Goal: Check status: Check status

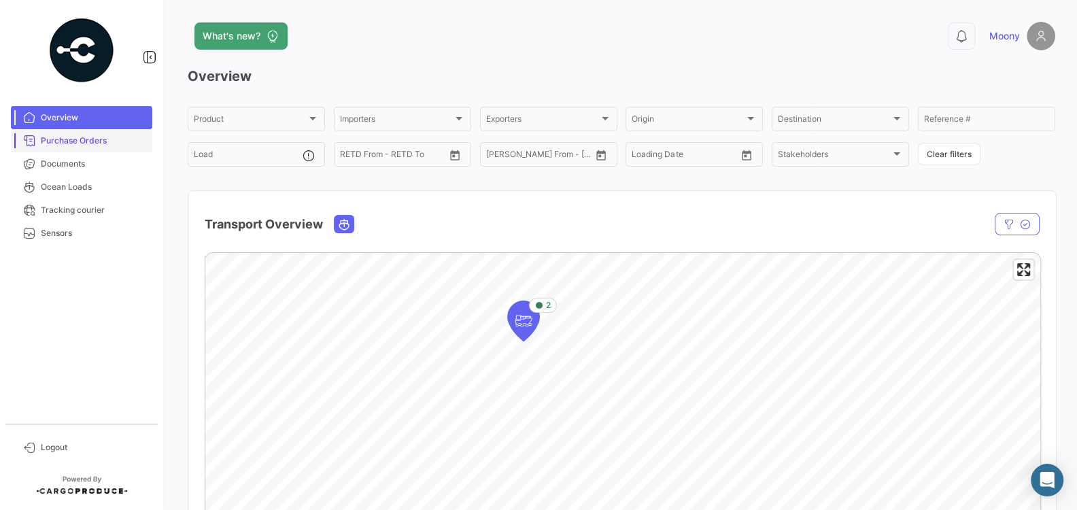
click at [75, 140] on span "Purchase Orders" at bounding box center [94, 141] width 106 height 12
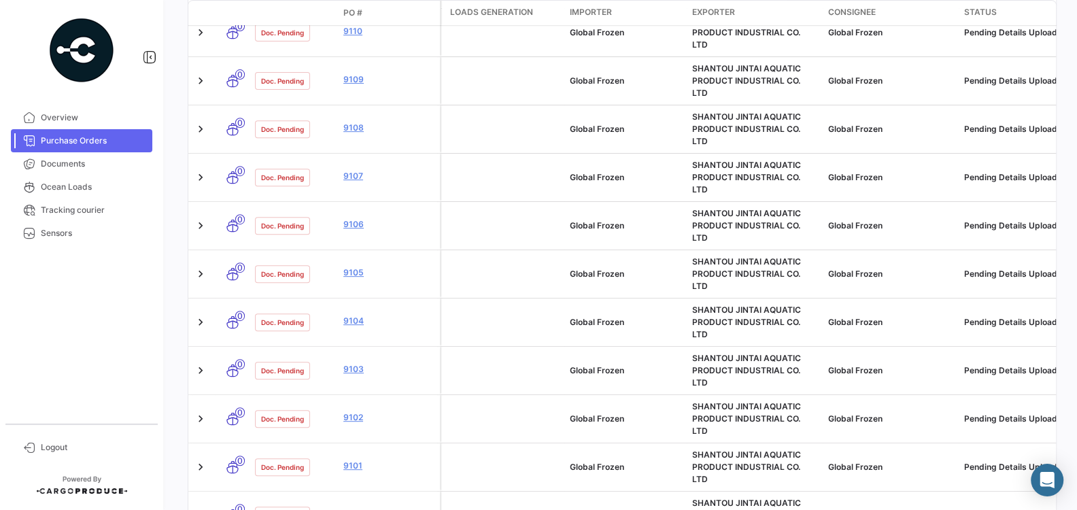
scroll to position [770, 0]
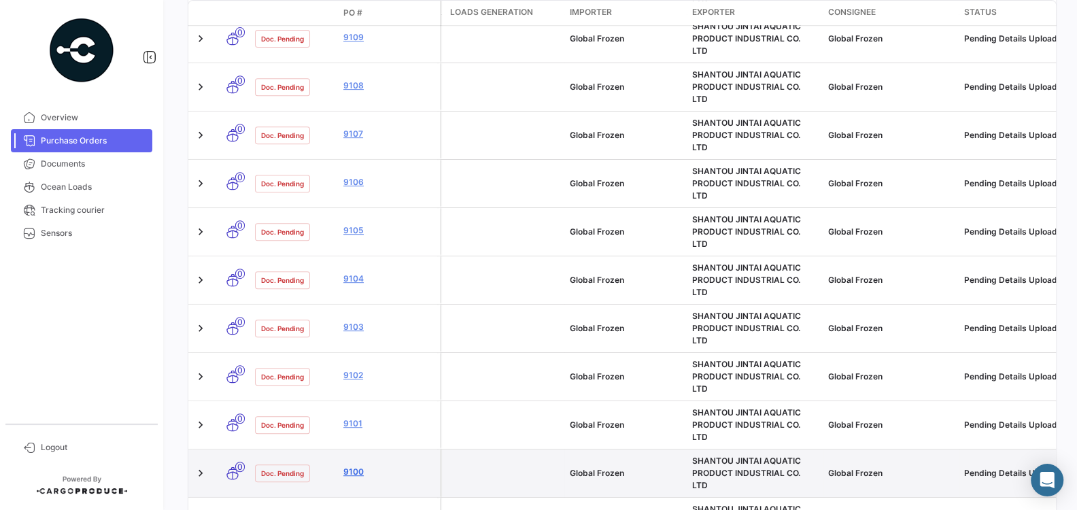
click at [354, 466] on link "9100" at bounding box center [388, 472] width 91 height 12
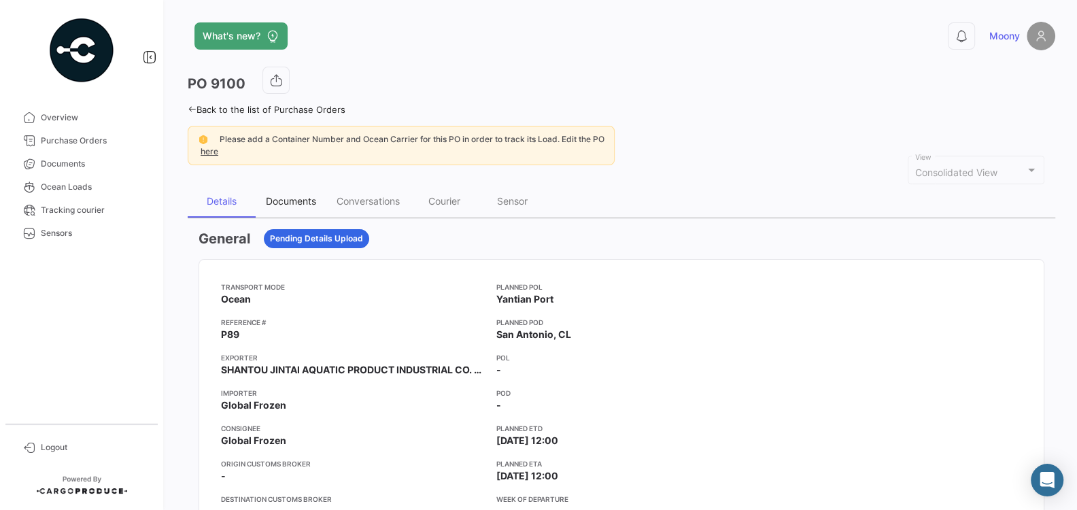
click at [294, 199] on div "Documents" at bounding box center [291, 201] width 50 height 12
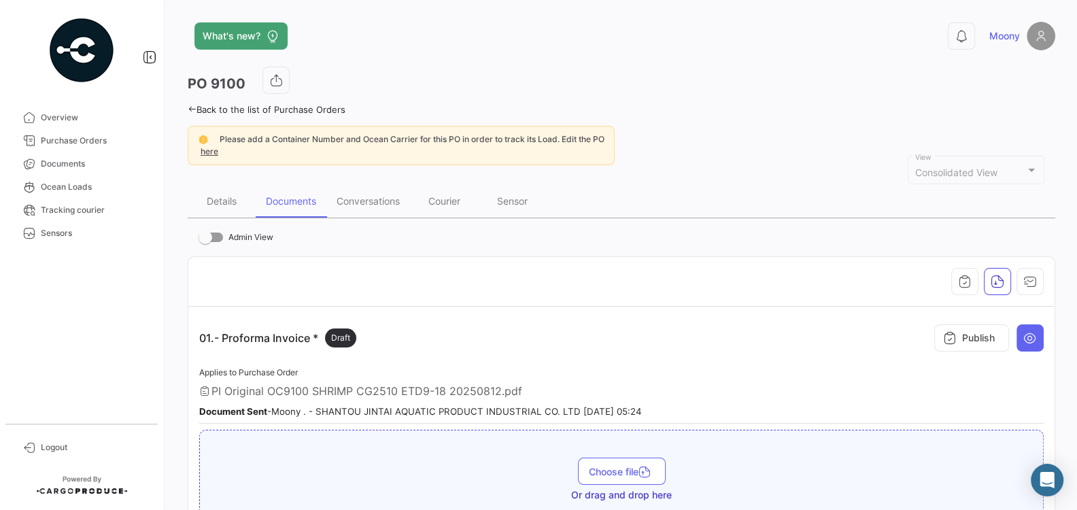
click at [431, 260] on th at bounding box center [621, 282] width 866 height 50
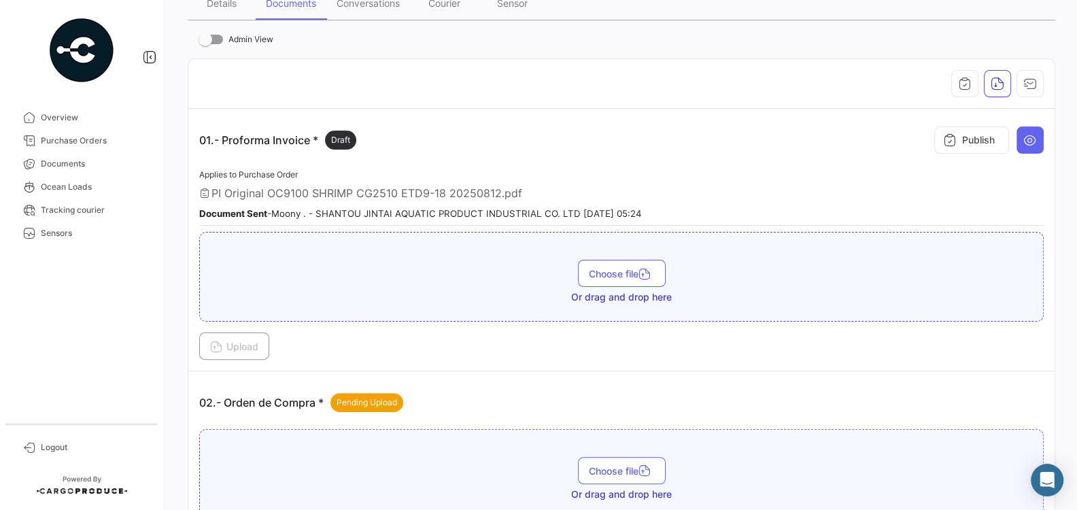
scroll to position [219, 0]
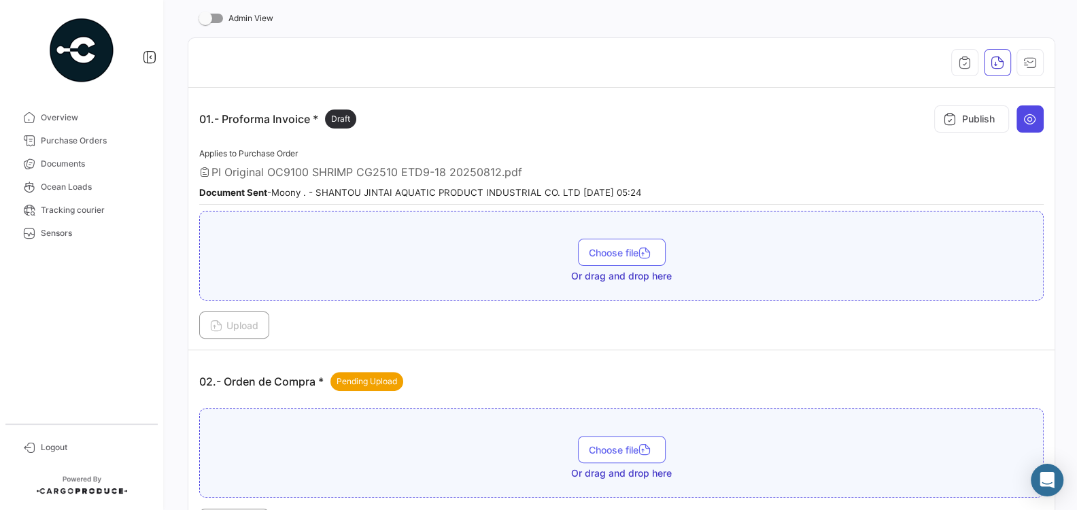
click at [1031, 118] on icon at bounding box center [1030, 119] width 14 height 14
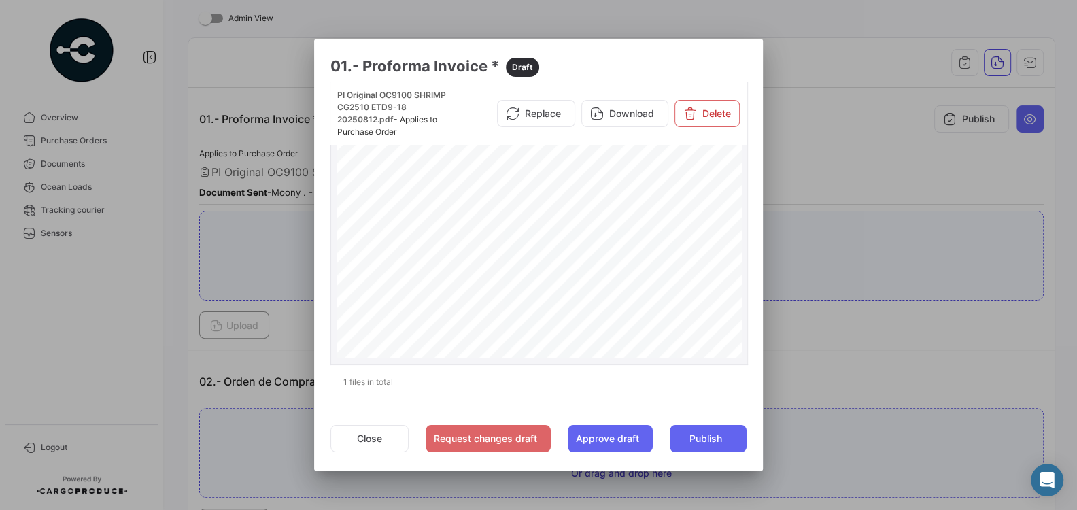
scroll to position [356, 0]
click at [644, 273] on div "Page 1" at bounding box center [540, 62] width 406 height 579
click at [370, 434] on button "Close" at bounding box center [369, 438] width 78 height 27
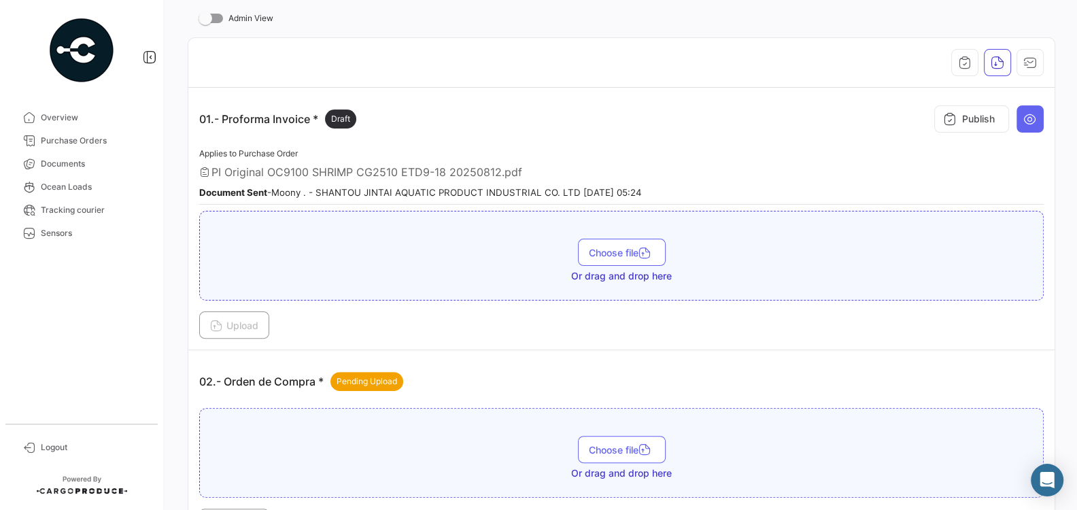
click at [648, 128] on div "01.- Proforma Invoice * Draft Publish" at bounding box center [621, 119] width 844 height 41
